Goal: Task Accomplishment & Management: Use online tool/utility

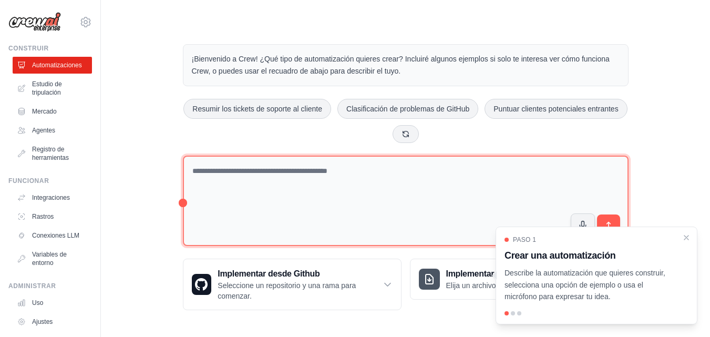
click at [183, 203] on div "¡Bienvenido a Crew! ¿Qué tipo de automatización quieres crear? Incluiré algunos…" at bounding box center [405, 177] width 471 height 300
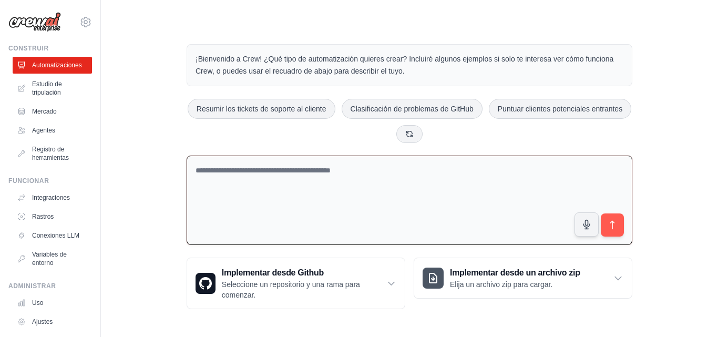
click at [224, 202] on textarea at bounding box center [410, 201] width 446 height 90
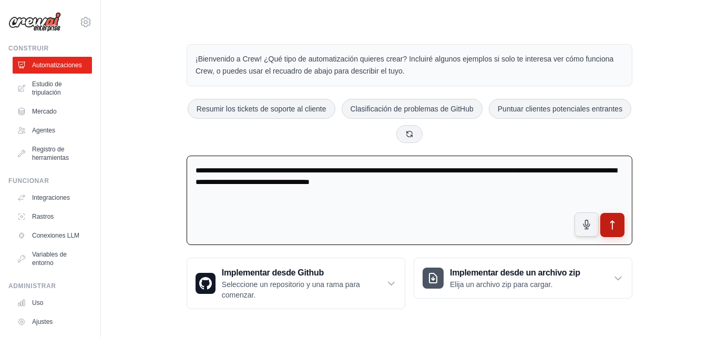
click at [614, 229] on icon "submit" at bounding box center [612, 225] width 11 height 11
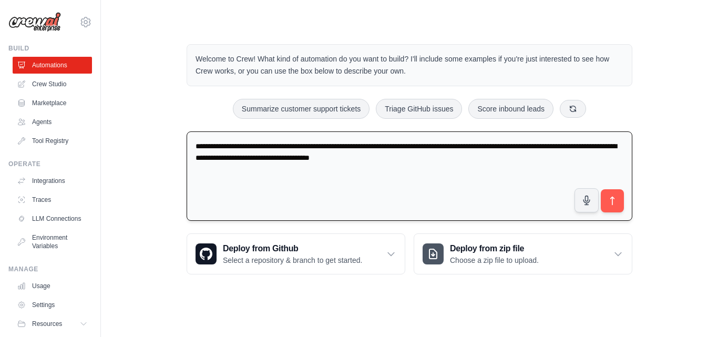
click at [437, 159] on textarea "**********" at bounding box center [410, 176] width 446 height 90
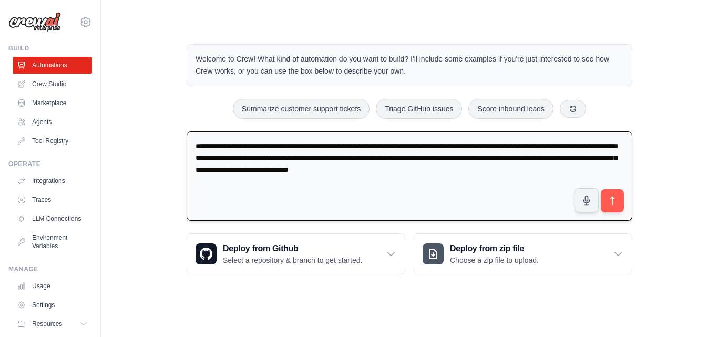
click at [627, 198] on textarea "**********" at bounding box center [410, 176] width 446 height 90
type textarea "**********"
click at [617, 200] on icon "submit" at bounding box center [612, 201] width 11 height 11
drag, startPoint x: 506, startPoint y: 172, endPoint x: 194, endPoint y: 135, distance: 313.8
click at [194, 135] on textarea "**********" at bounding box center [410, 176] width 446 height 90
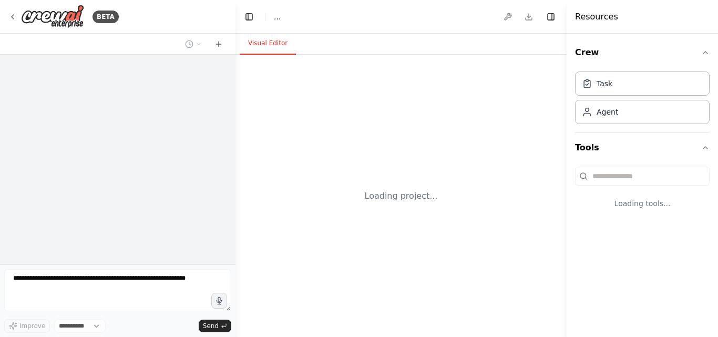
select select "****"
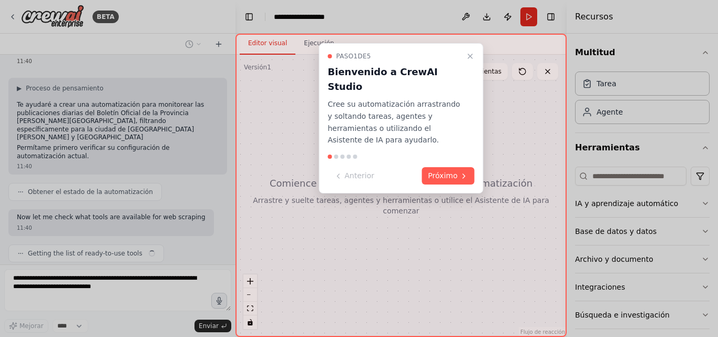
scroll to position [53, 0]
click at [430, 171] on font "Próximo" at bounding box center [442, 175] width 29 height 8
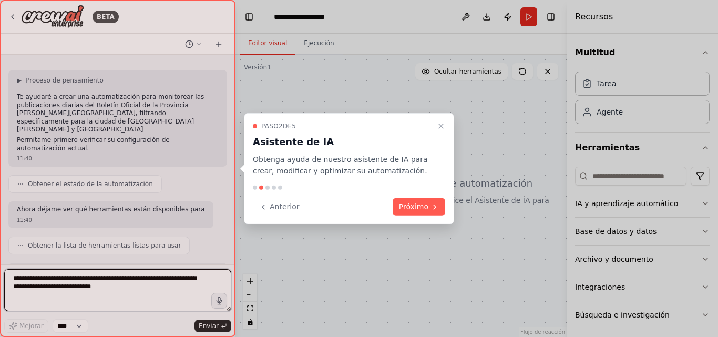
scroll to position [69, 0]
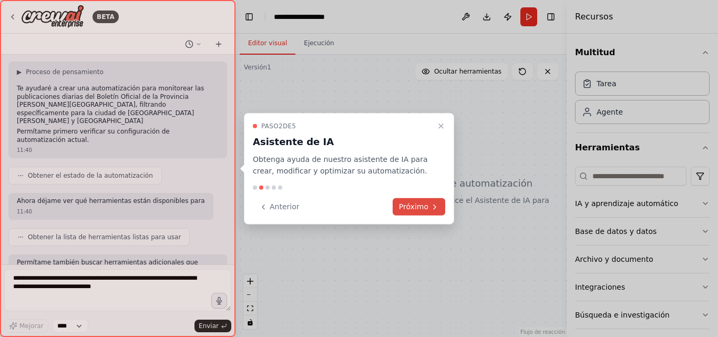
click at [420, 206] on font "Próximo" at bounding box center [413, 206] width 29 height 8
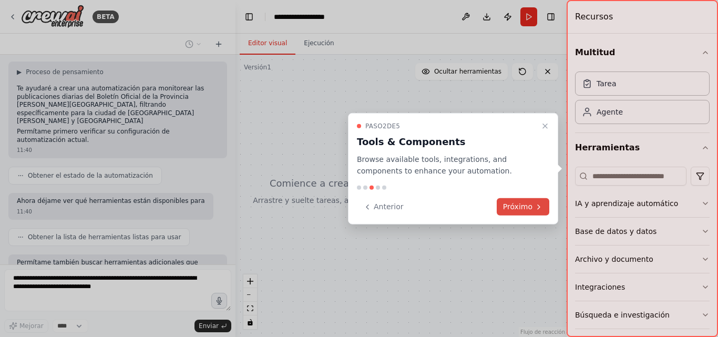
scroll to position [123, 0]
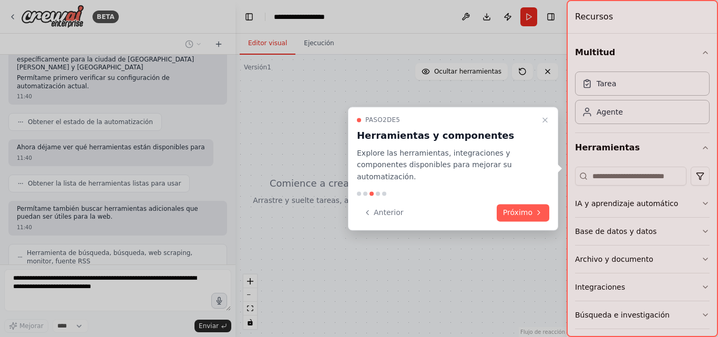
click at [524, 215] on div "Paso 2 de 5 Herramientas y componentes Explore las herramientas, integraciones …" at bounding box center [453, 169] width 210 height 124
click at [518, 210] on font "Próximo" at bounding box center [517, 212] width 29 height 8
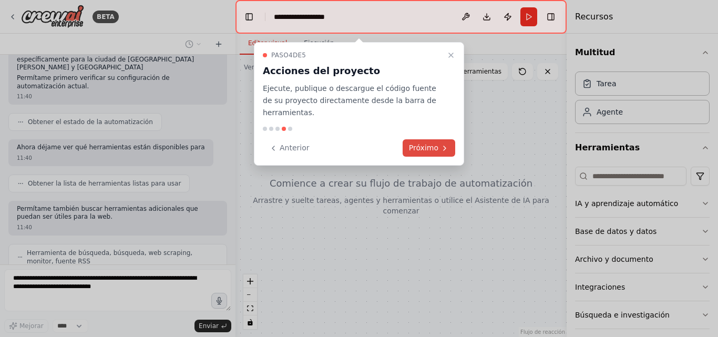
click at [438, 143] on font "Próximo" at bounding box center [423, 147] width 29 height 8
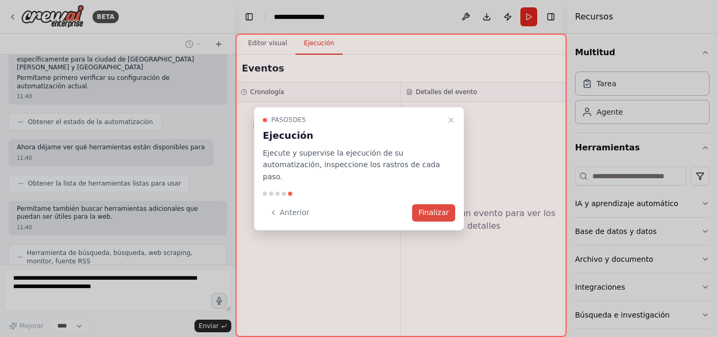
click at [436, 209] on font "Finalizar" at bounding box center [433, 212] width 30 height 8
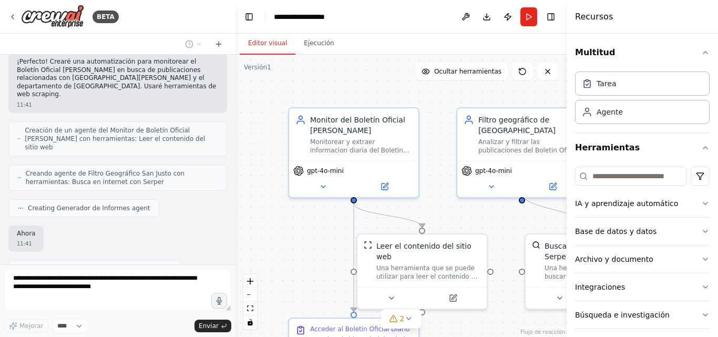
scroll to position [401, 0]
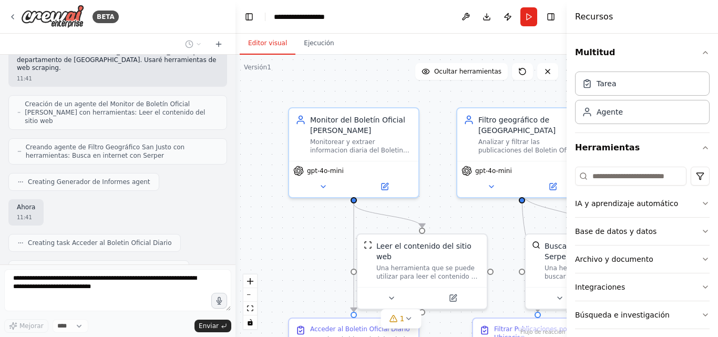
click at [9, 267] on form "Mejorar **** Enviar" at bounding box center [117, 300] width 235 height 73
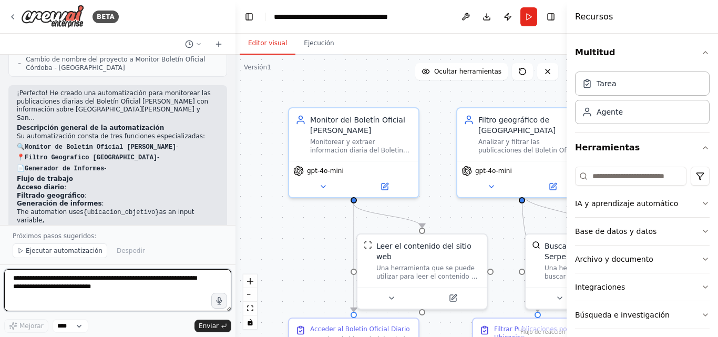
scroll to position [733, 0]
click at [42, 279] on textarea "**********" at bounding box center [117, 290] width 227 height 42
click at [42, 278] on textarea "**********" at bounding box center [117, 290] width 227 height 42
type textarea "**********"
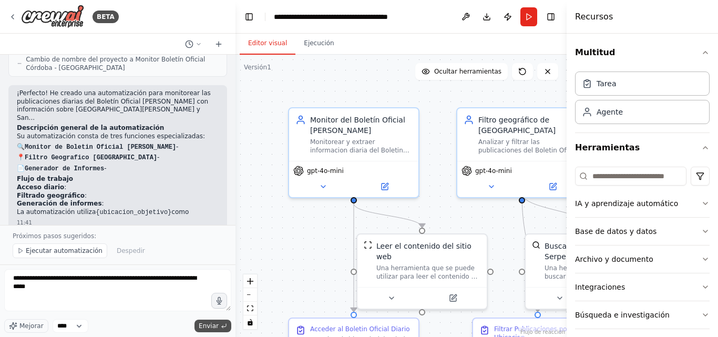
click at [213, 327] on font "Enviar" at bounding box center [209, 325] width 20 height 7
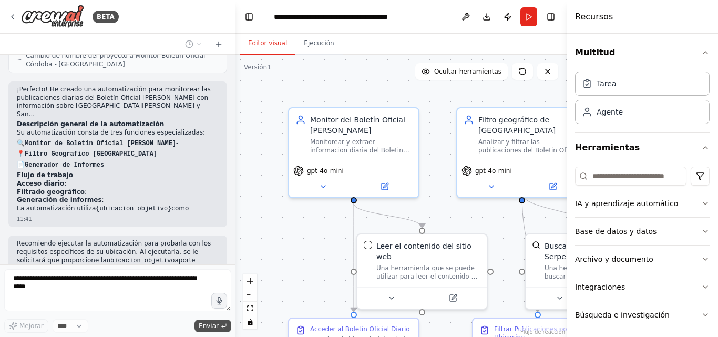
scroll to position [764, 0]
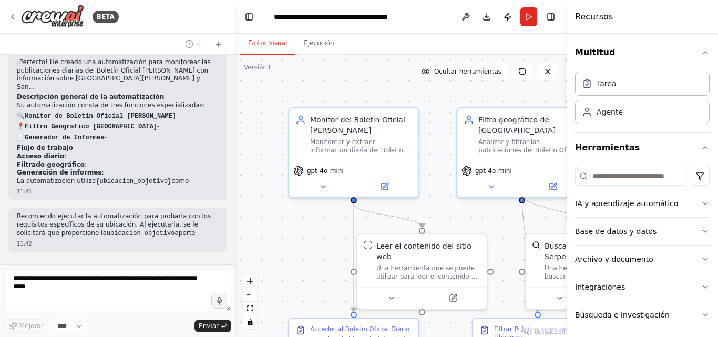
click at [40, 264] on p "Necesito recibir esa información todos los días a las 8 de la mañana reciba" at bounding box center [118, 272] width 202 height 16
drag, startPoint x: 40, startPoint y: 215, endPoint x: 9, endPoint y: 199, distance: 34.8
click at [9, 260] on div "Necesito recibir esa información todos los días a las 8 de la mañana reciba 11:…" at bounding box center [117, 277] width 219 height 35
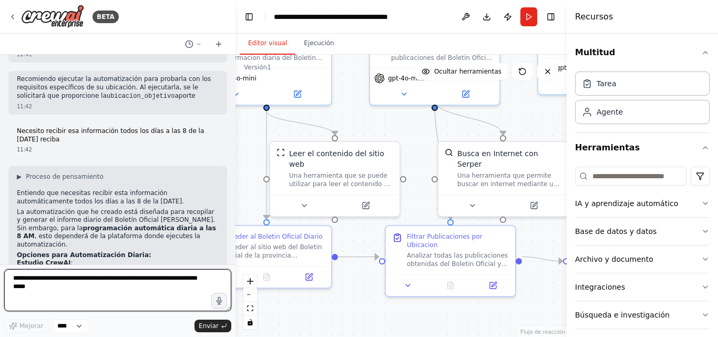
drag, startPoint x: 492, startPoint y: 225, endPoint x: 405, endPoint y: 133, distance: 127.2
click at [405, 133] on div ".deletable-edge-delete-btn { width: 20px; height: 20px; border: 0px solid #ffff…" at bounding box center [400, 196] width 331 height 282
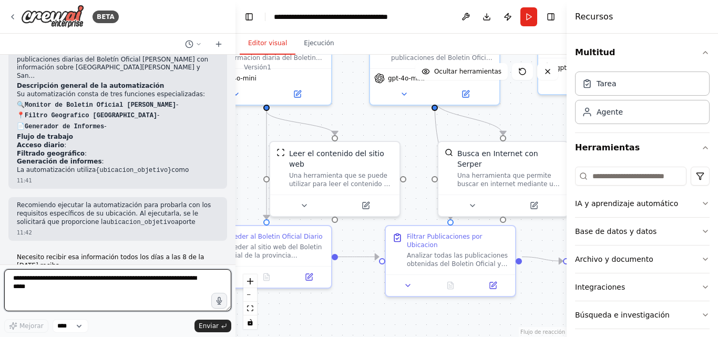
scroll to position [985, 0]
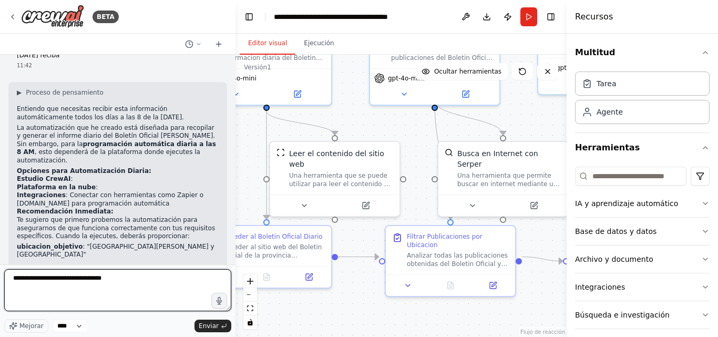
type textarea "**********"
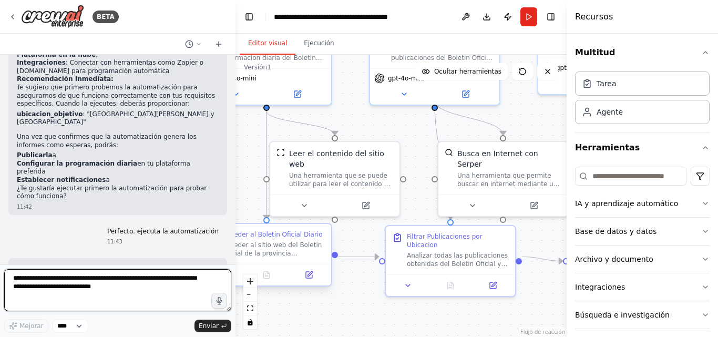
scroll to position [1130, 0]
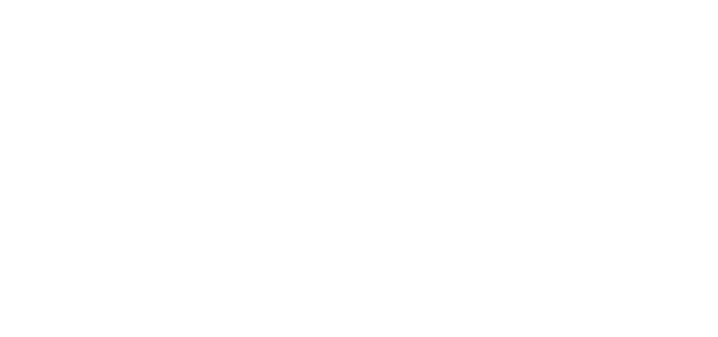
click at [323, 0] on html "Texto original Valora esta traducción Tu opinión servirá para ayudar a mejorar …" at bounding box center [359, 0] width 718 height 0
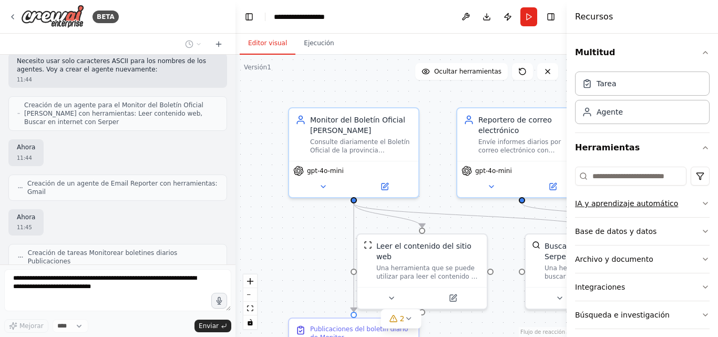
scroll to position [511, 0]
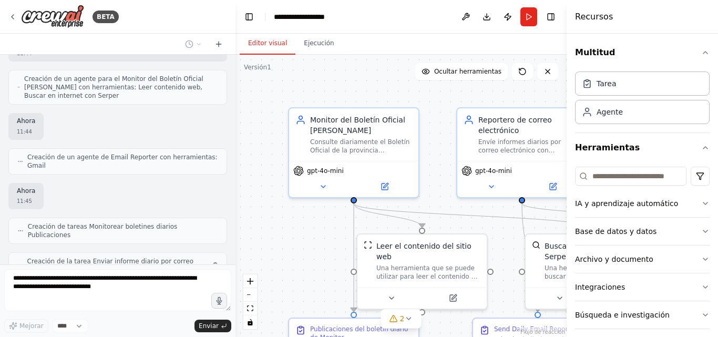
click at [702, 200] on div "Multitud Tarea Agente Herramientas IA y aprendizaje automático Base de datos y …" at bounding box center [642, 185] width 151 height 303
click at [703, 204] on icon "button" at bounding box center [705, 203] width 4 height 2
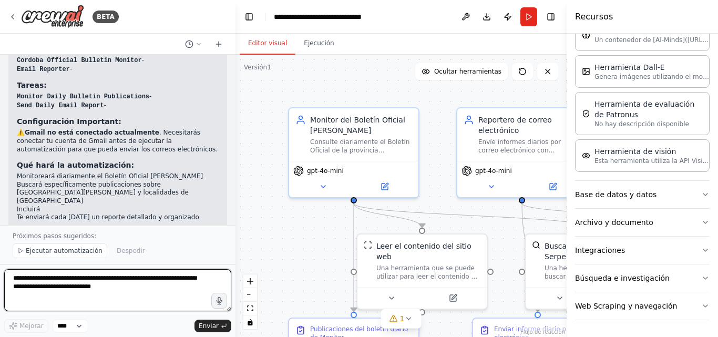
scroll to position [921, 0]
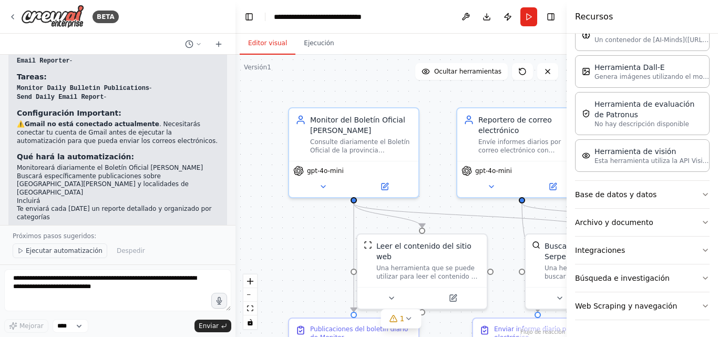
click at [56, 250] on font "Ejecutar automatización" at bounding box center [64, 250] width 77 height 7
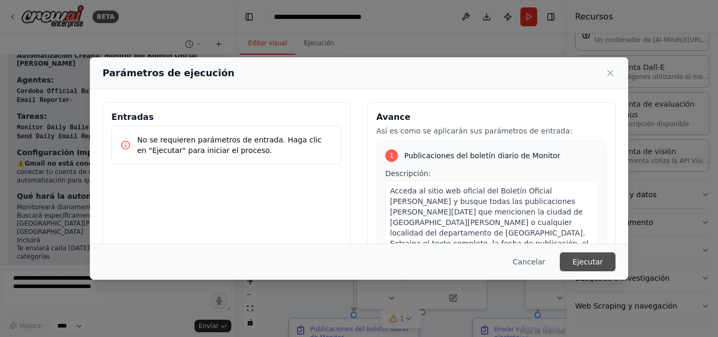
click at [583, 262] on font "Ejecutar" at bounding box center [587, 262] width 30 height 8
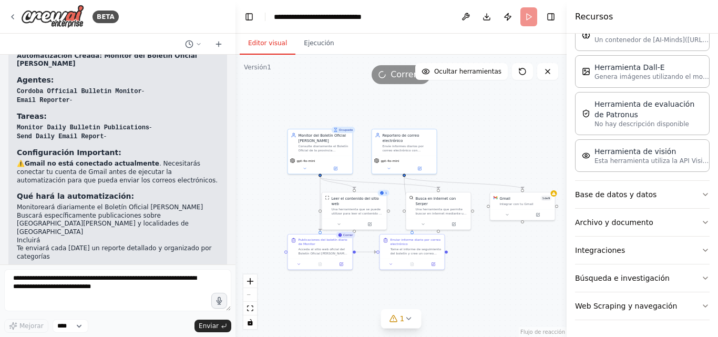
drag, startPoint x: 317, startPoint y: 269, endPoint x: 302, endPoint y: 208, distance: 63.0
click at [302, 208] on div ".deletable-edge-delete-btn { width: 20px; height: 20px; border: 0px solid #ffff…" at bounding box center [400, 196] width 331 height 282
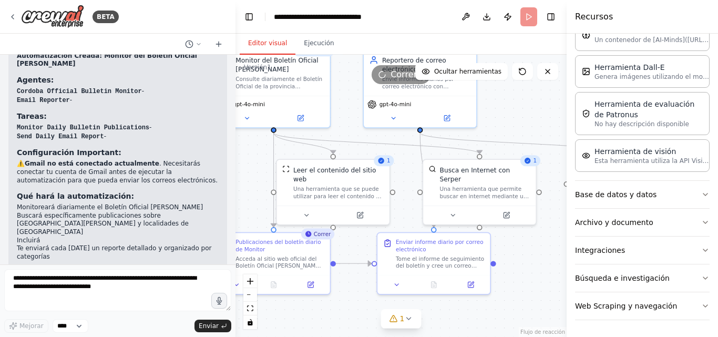
drag, startPoint x: 471, startPoint y: 237, endPoint x: 537, endPoint y: 238, distance: 65.7
click at [537, 238] on div ".deletable-edge-delete-btn { width: 20px; height: 20px; border: 0px solid #ffff…" at bounding box center [400, 196] width 331 height 282
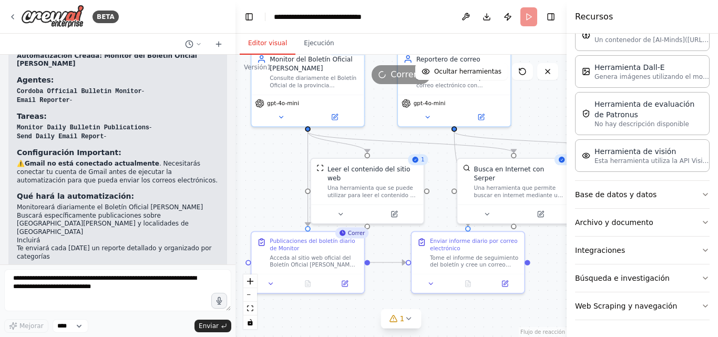
drag, startPoint x: 523, startPoint y: 242, endPoint x: 557, endPoint y: 241, distance: 34.2
click at [557, 241] on div ".deletable-edge-delete-btn { width: 20px; height: 20px; border: 0px solid #ffff…" at bounding box center [400, 196] width 331 height 282
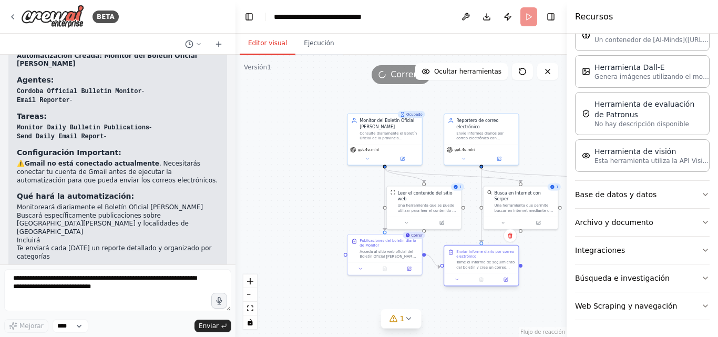
drag, startPoint x: 527, startPoint y: 240, endPoint x: 516, endPoint y: 249, distance: 14.1
click at [516, 249] on div "Enviar informe diario por correo electrónico Tome el informe de seguimiento del…" at bounding box center [481, 259] width 74 height 28
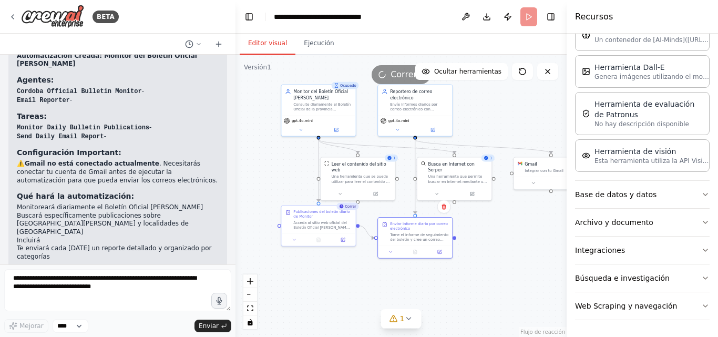
drag, startPoint x: 548, startPoint y: 258, endPoint x: 481, endPoint y: 229, distance: 72.3
click at [481, 229] on div ".deletable-edge-delete-btn { width: 20px; height: 20px; border: 0px solid #ffff…" at bounding box center [400, 196] width 331 height 282
click at [480, 73] on font "Ocultar herramientas" at bounding box center [467, 71] width 67 height 7
click at [488, 73] on span "Show Tools" at bounding box center [484, 71] width 35 height 8
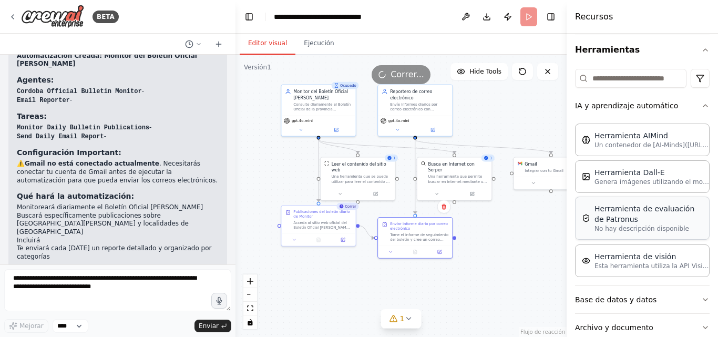
scroll to position [0, 0]
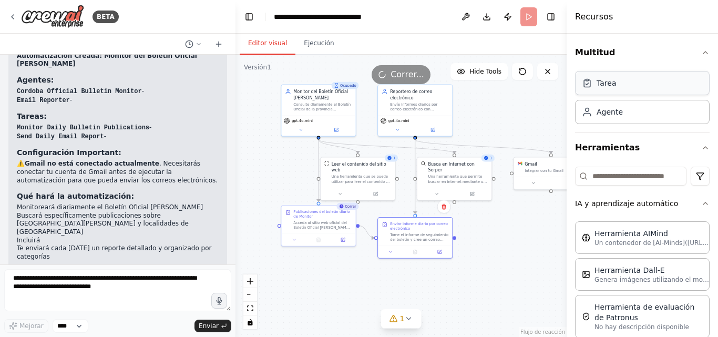
click at [621, 92] on div "Tarea" at bounding box center [642, 83] width 135 height 24
click at [387, 74] on icon at bounding box center [382, 74] width 11 height 11
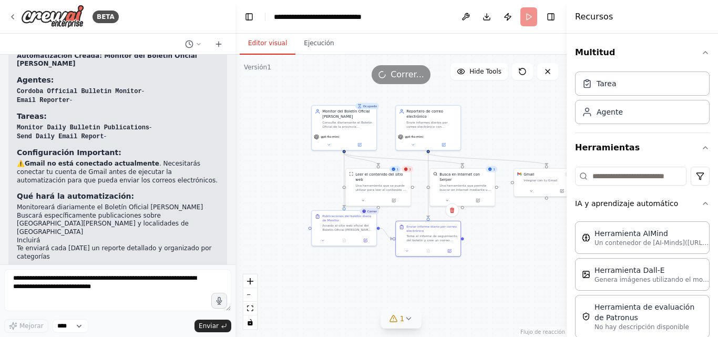
click at [410, 320] on icon at bounding box center [408, 318] width 8 height 8
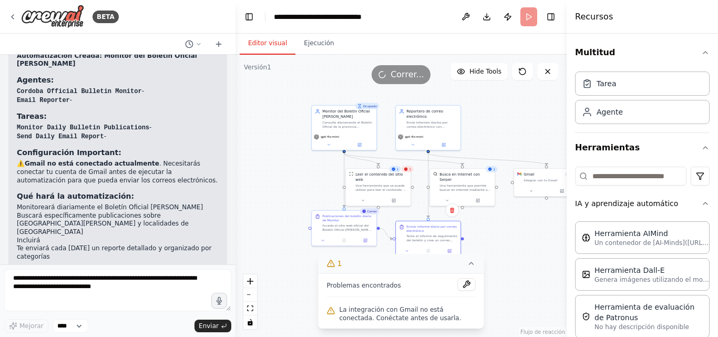
click at [419, 317] on span "La integración con Gmail no está conectada. Conéctate antes de usarla." at bounding box center [408, 313] width 136 height 17
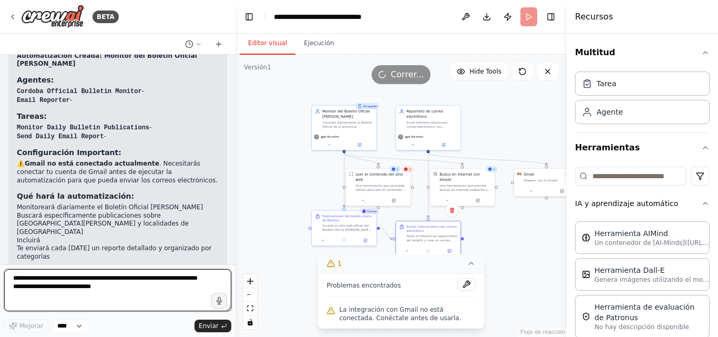
click at [90, 282] on textarea at bounding box center [117, 290] width 227 height 42
type textarea "**********"
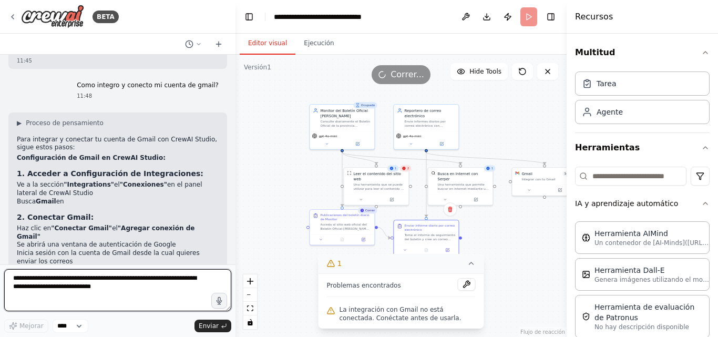
scroll to position [1091, 0]
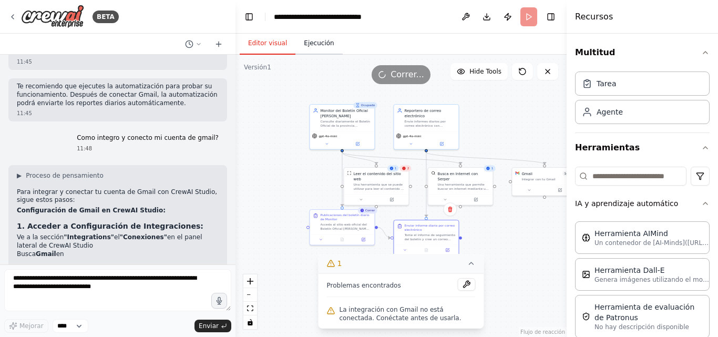
click at [311, 44] on font "Ejecución" at bounding box center [319, 42] width 30 height 7
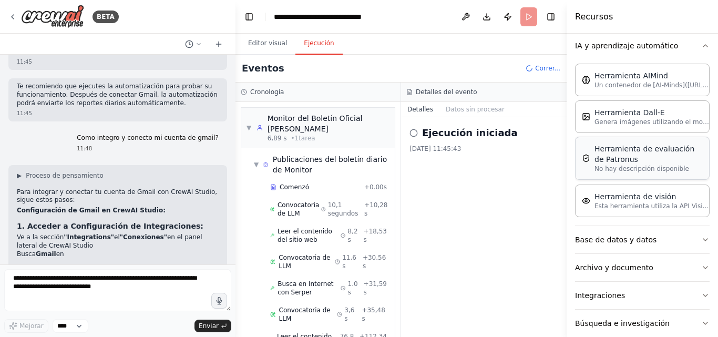
scroll to position [203, 0]
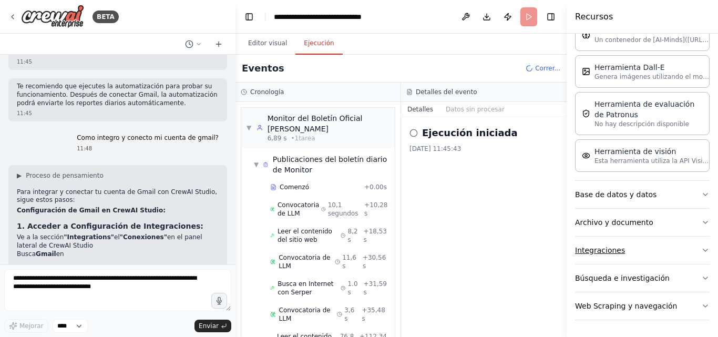
click at [692, 251] on button "Integraciones" at bounding box center [642, 250] width 135 height 27
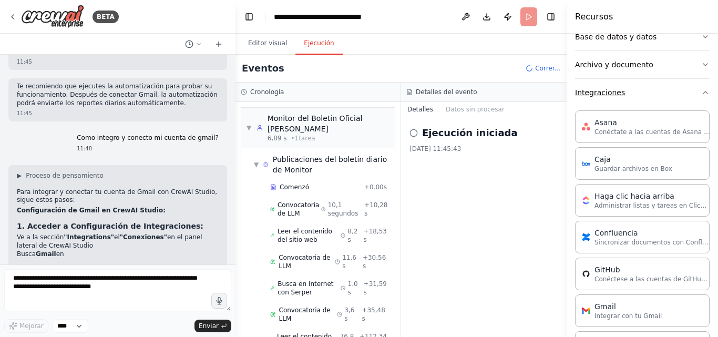
scroll to position [413, 0]
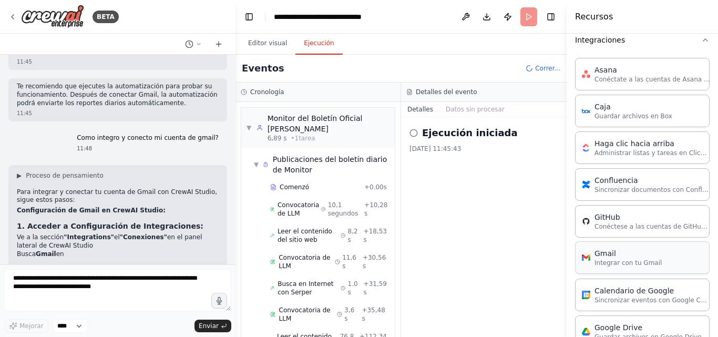
click at [634, 261] on font "Integrar con tu Gmail" at bounding box center [627, 262] width 67 height 7
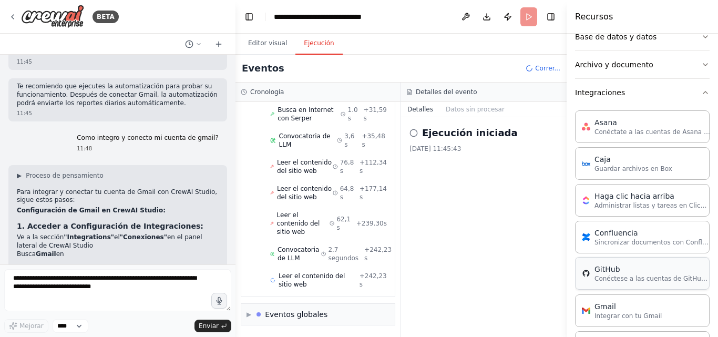
scroll to position [466, 0]
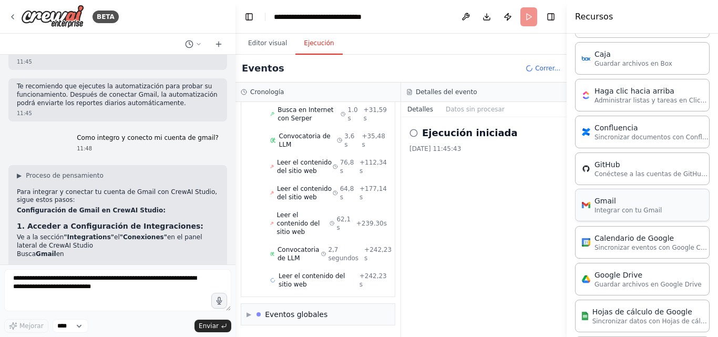
click at [616, 210] on font "Integrar con tu Gmail" at bounding box center [627, 210] width 67 height 7
click at [247, 42] on button "Editor visual" at bounding box center [268, 44] width 56 height 22
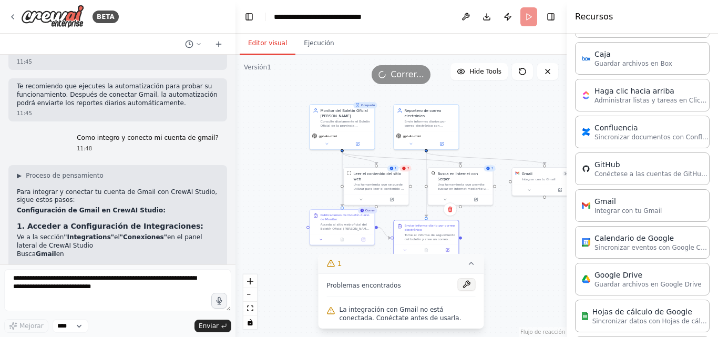
click at [468, 288] on button at bounding box center [467, 284] width 18 height 13
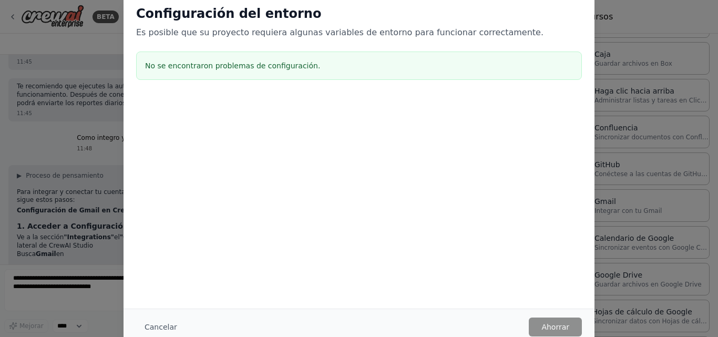
click at [46, 54] on div "Configuración del entorno Es posible que su proyecto requiera algunas variables…" at bounding box center [359, 168] width 718 height 337
click at [629, 26] on div "Configuración del entorno Es posible que su proyecto requiera algunas variables…" at bounding box center [359, 168] width 718 height 337
